Goal: Go to known website: Go to known website

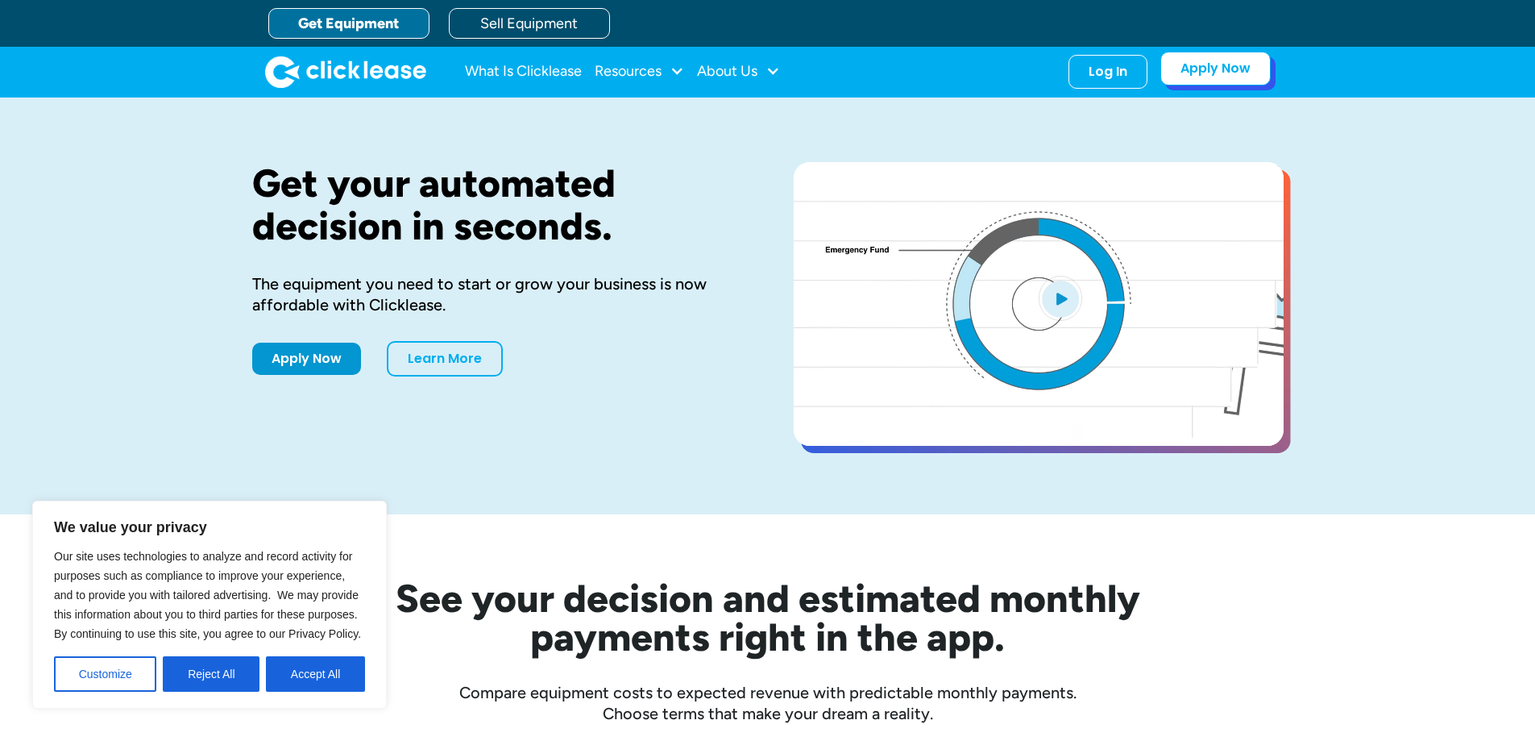
click at [1201, 64] on link "Apply Now" at bounding box center [1215, 69] width 110 height 34
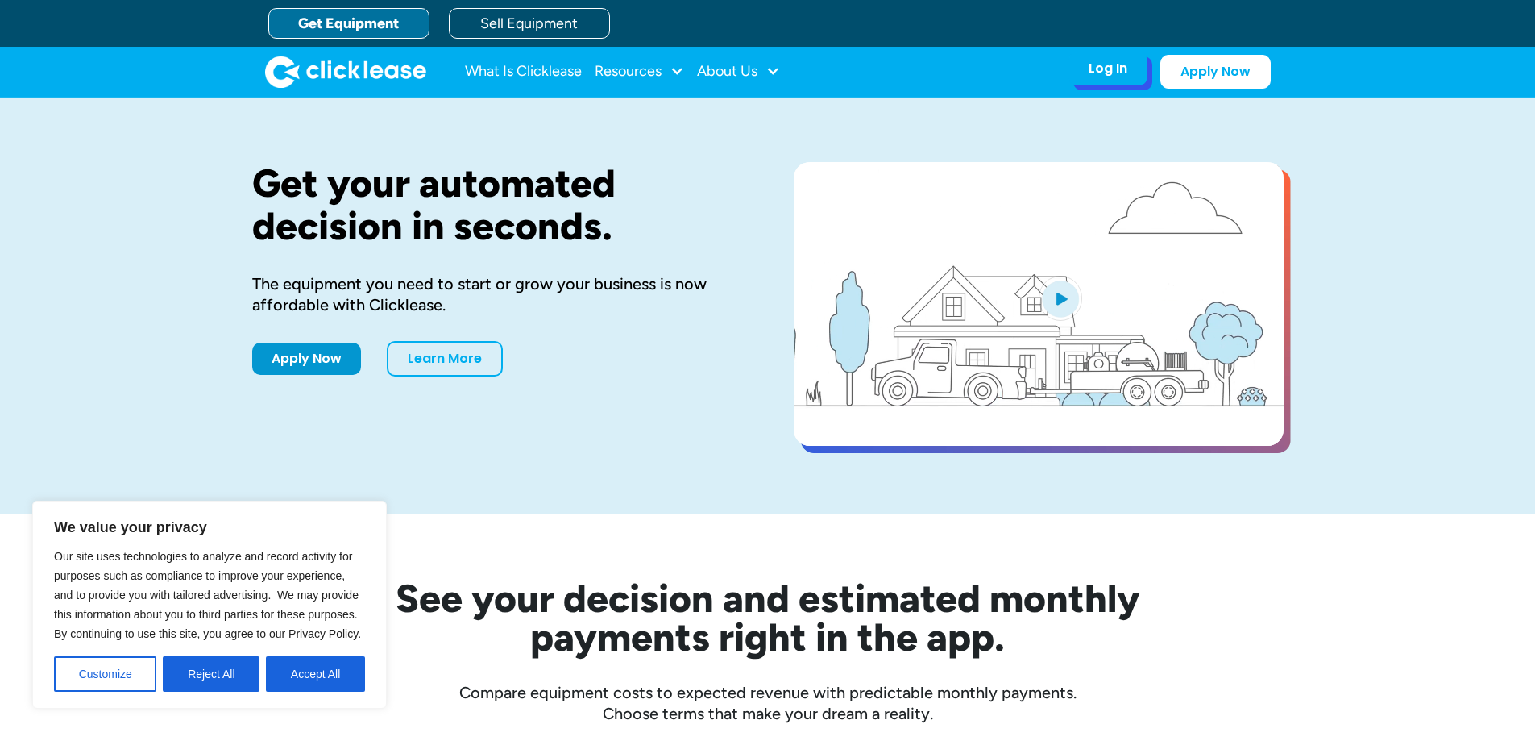
click at [1107, 72] on div "Log In" at bounding box center [1108, 68] width 39 height 16
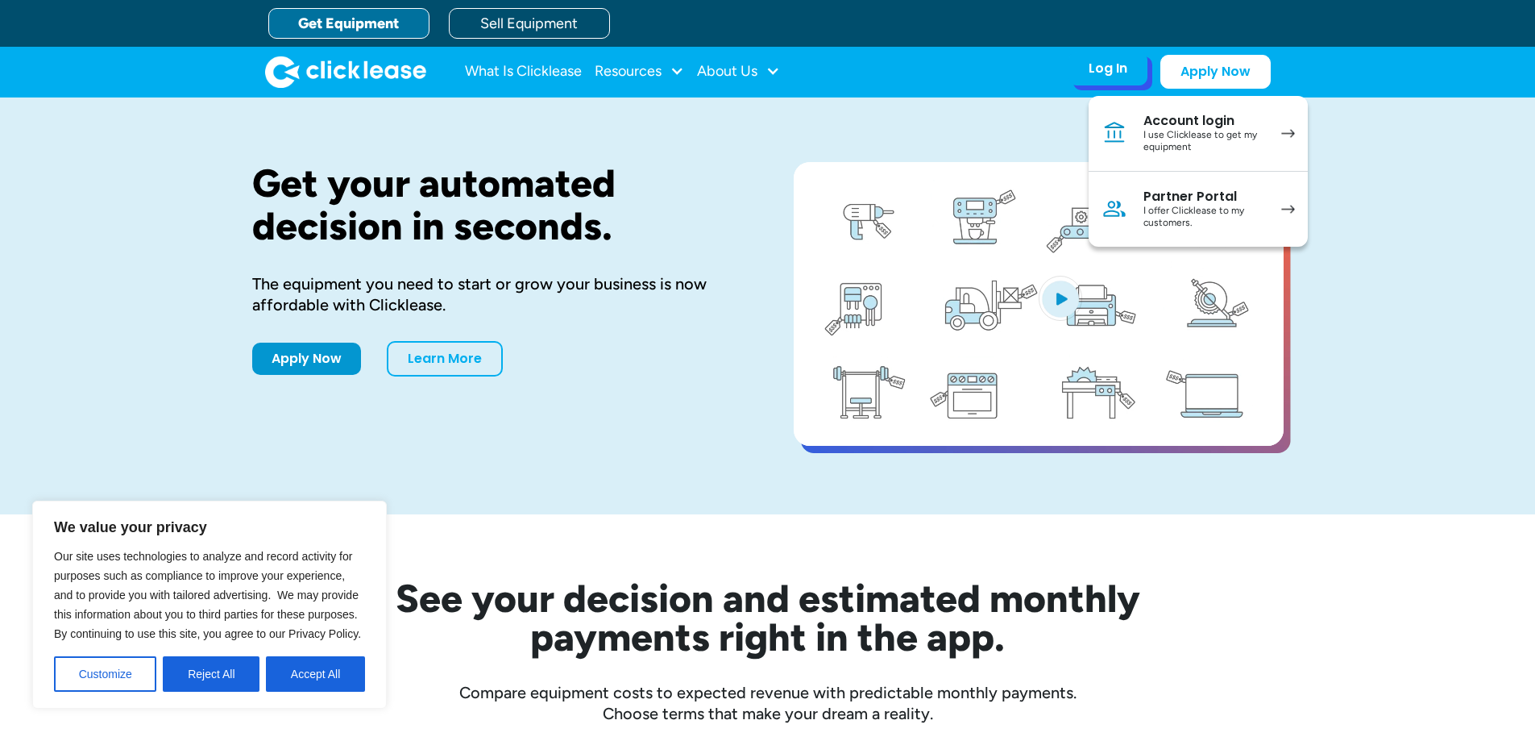
click at [1171, 201] on div "Partner Portal" at bounding box center [1204, 197] width 122 height 16
